Goal: Information Seeking & Learning: Learn about a topic

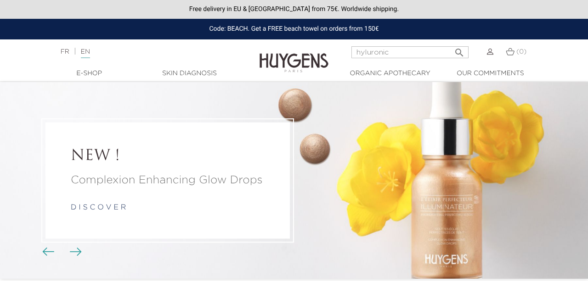
type input "hyluronic"
click at [451, 44] on button " Search" at bounding box center [459, 50] width 17 height 12
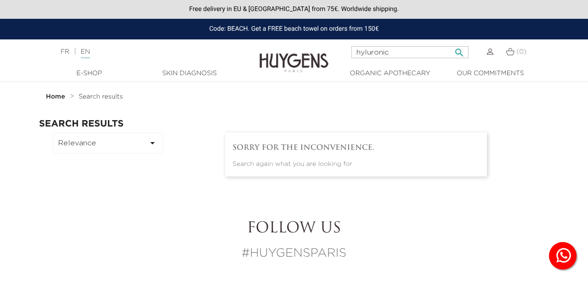
click at [362, 51] on input "hyluronic" at bounding box center [409, 52] width 117 height 12
type input "hyaluronic"
click at [463, 56] on icon "" at bounding box center [458, 50] width 11 height 11
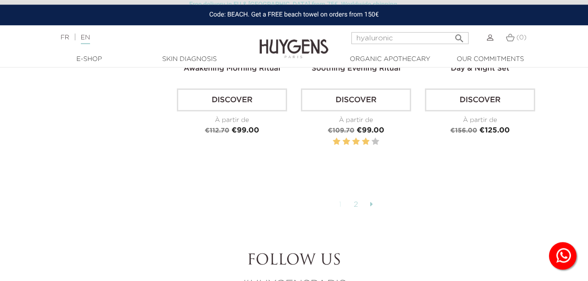
scroll to position [2114, 0]
click at [357, 202] on link "2" at bounding box center [356, 206] width 14 height 16
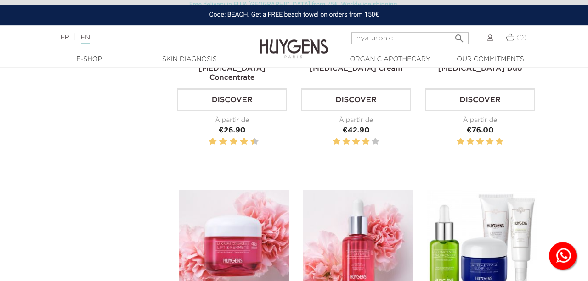
scroll to position [152, 0]
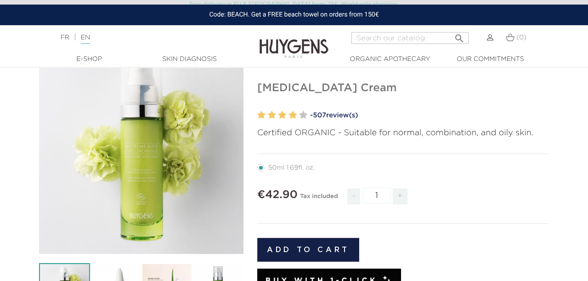
scroll to position [10, 0]
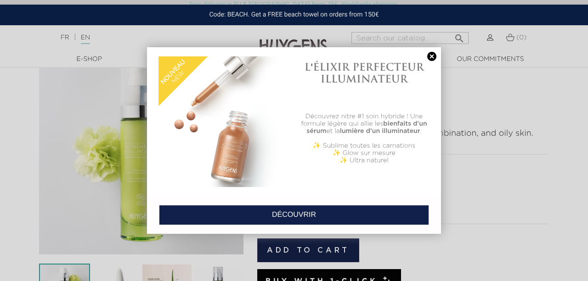
click at [431, 58] on link at bounding box center [431, 57] width 13 height 10
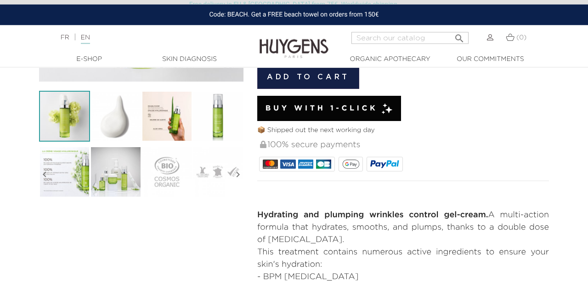
scroll to position [250, 0]
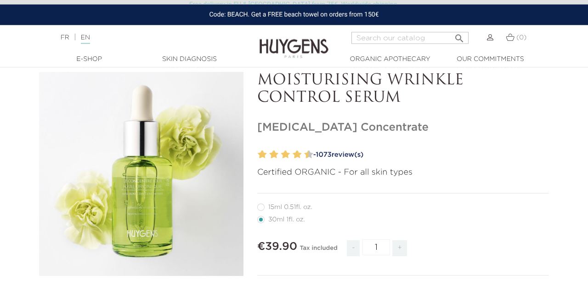
scroll to position [49, 0]
